Goal: Information Seeking & Learning: Learn about a topic

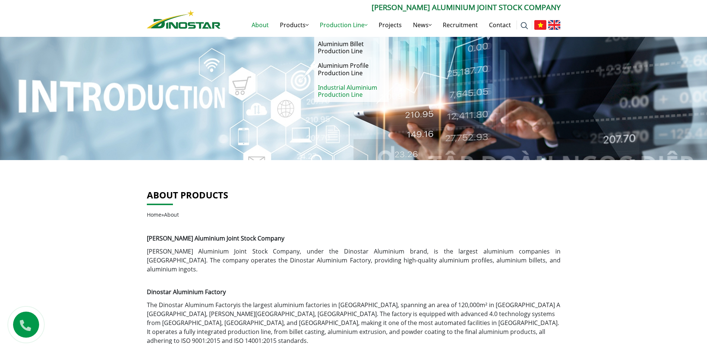
click at [348, 88] on link "Industrial Aluminium Production Line" at bounding box center [351, 91] width 74 height 22
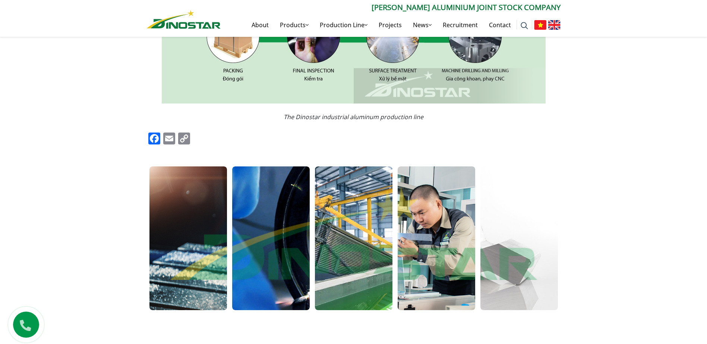
scroll to position [109, 0]
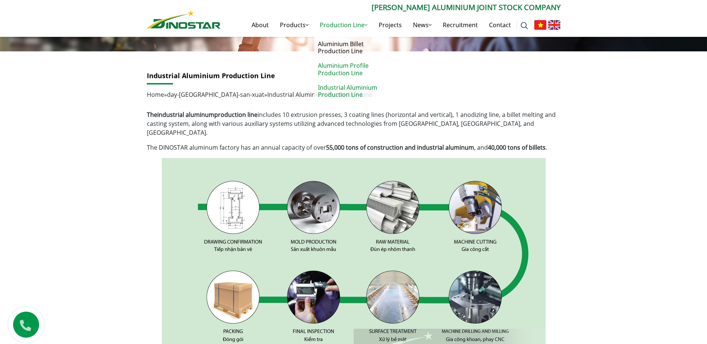
click at [357, 73] on link "Aluminium Profile Production Line" at bounding box center [351, 69] width 74 height 22
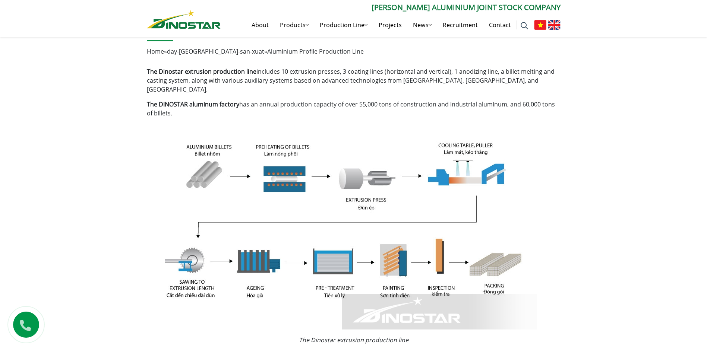
scroll to position [112, 0]
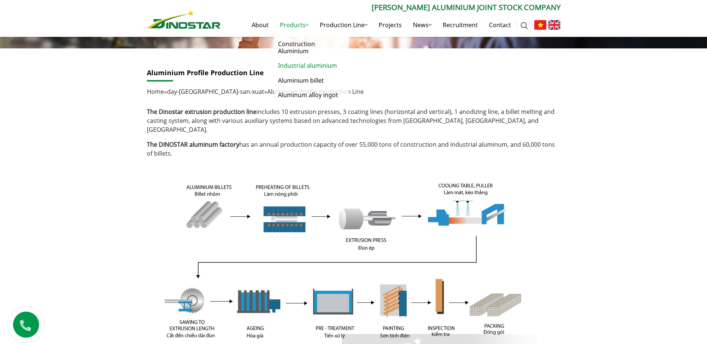
click at [314, 66] on link "Industrial aluminium" at bounding box center [311, 65] width 74 height 15
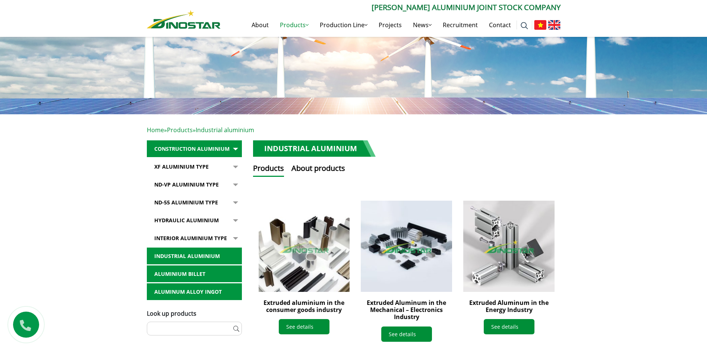
scroll to position [149, 0]
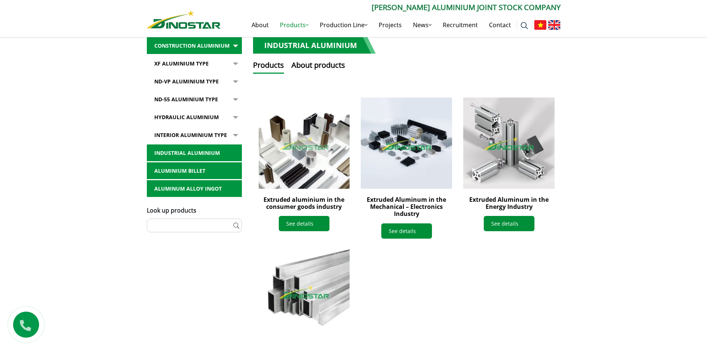
click at [215, 168] on link "Aluminium billet" at bounding box center [194, 170] width 95 height 17
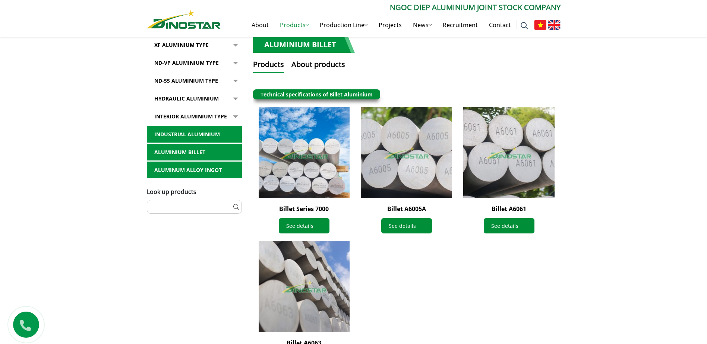
scroll to position [149, 0]
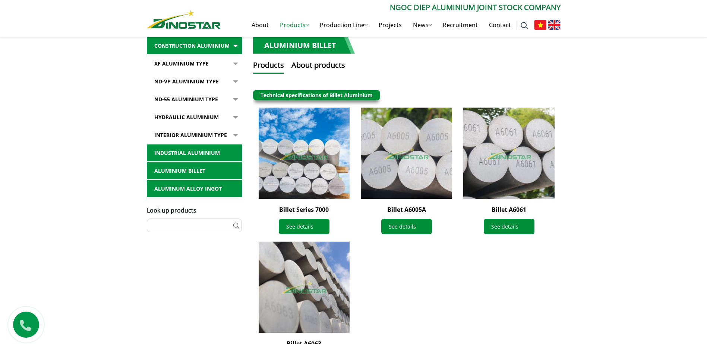
click at [221, 157] on link "Industrial aluminium" at bounding box center [194, 153] width 95 height 17
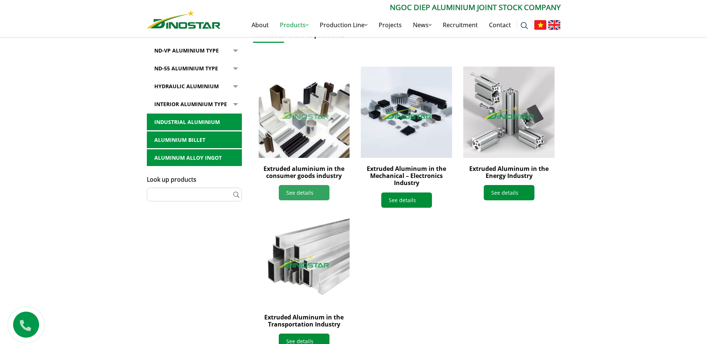
scroll to position [223, 0]
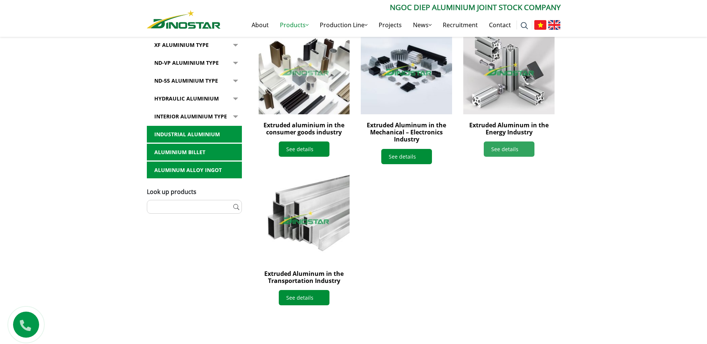
click at [503, 147] on link "See details" at bounding box center [508, 149] width 51 height 15
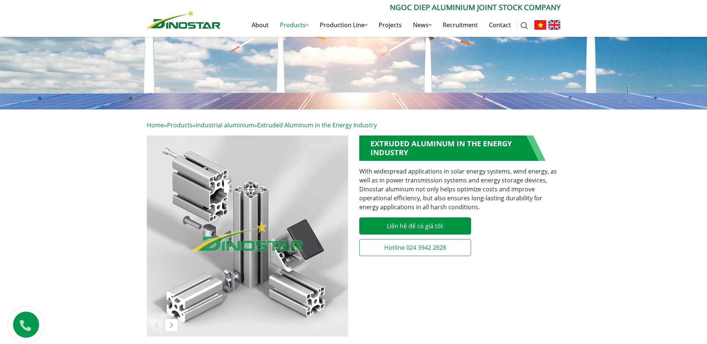
scroll to position [149, 0]
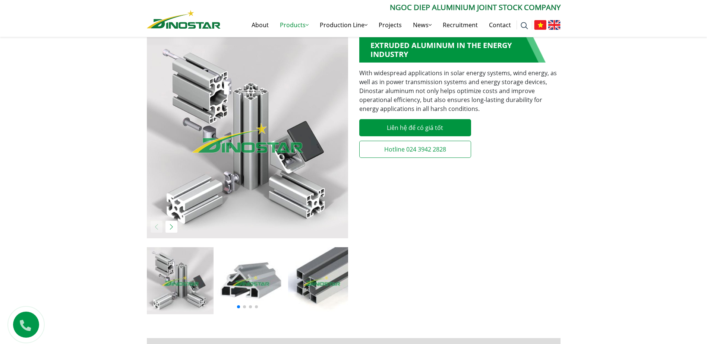
click at [235, 292] on img at bounding box center [250, 280] width 67 height 67
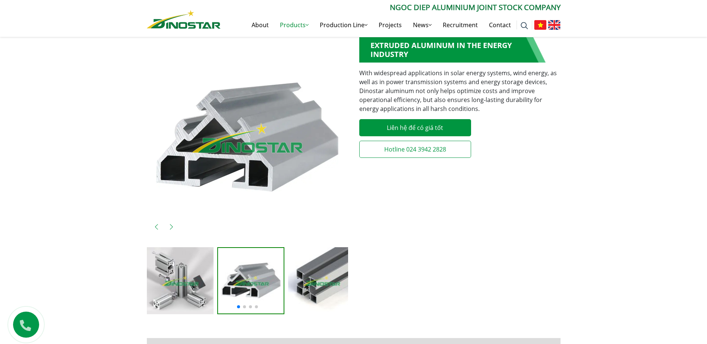
click at [311, 277] on img at bounding box center [321, 280] width 67 height 67
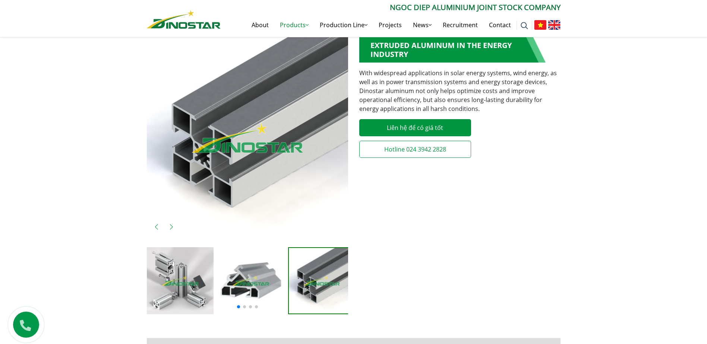
click at [333, 273] on img at bounding box center [322, 281] width 66 height 66
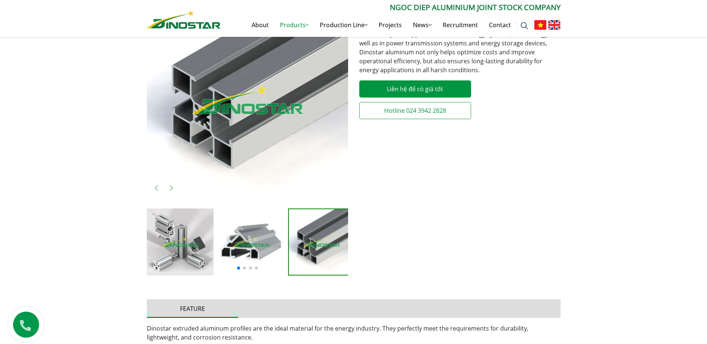
scroll to position [0, 0]
